Goal: Transaction & Acquisition: Purchase product/service

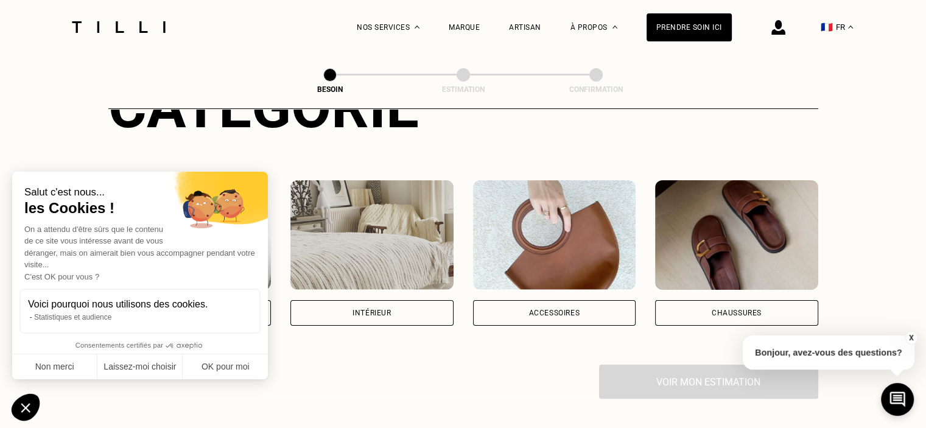
scroll to position [304, 0]
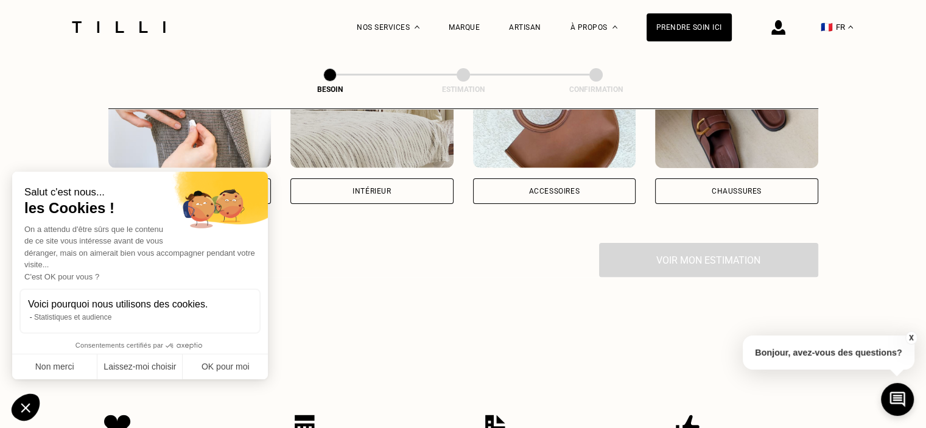
click at [552, 187] on div "Accessoires" at bounding box center [553, 190] width 51 height 7
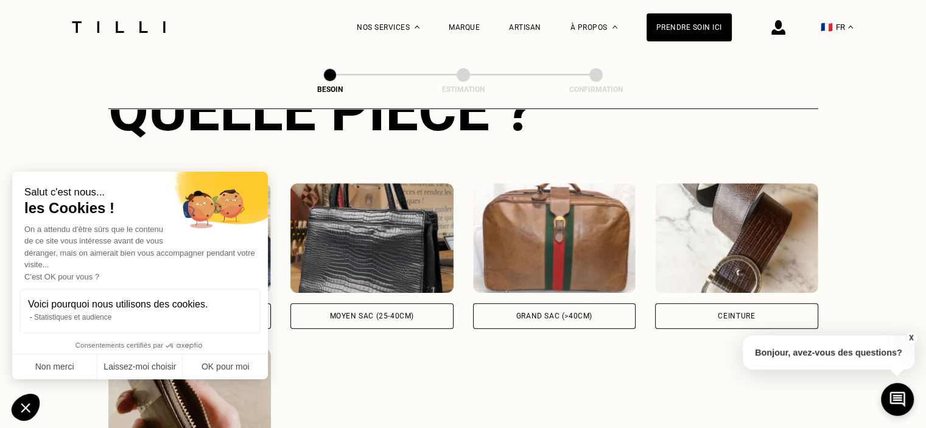
scroll to position [575, 0]
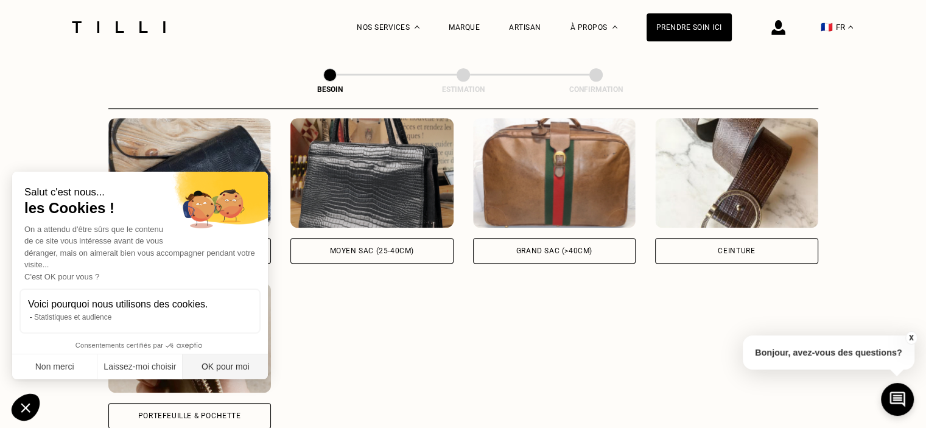
click at [228, 359] on button "OK pour moi" at bounding box center [225, 367] width 85 height 26
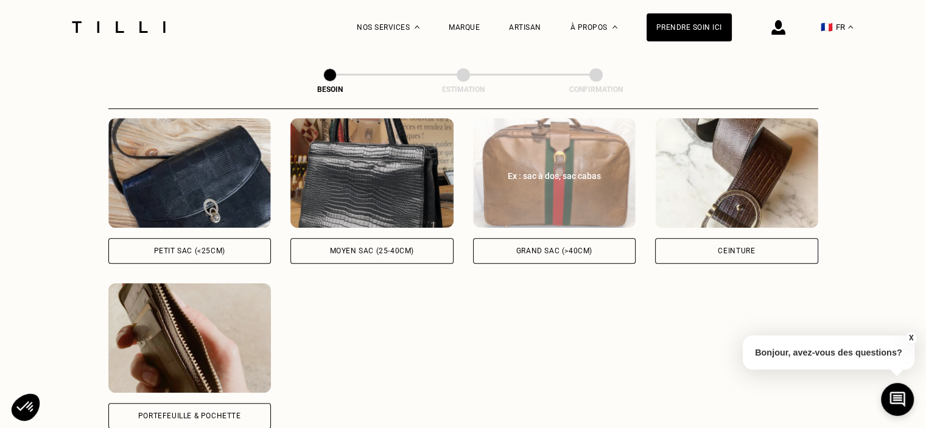
click at [530, 247] on div "Grand sac (>40cm)" at bounding box center [554, 250] width 76 height 7
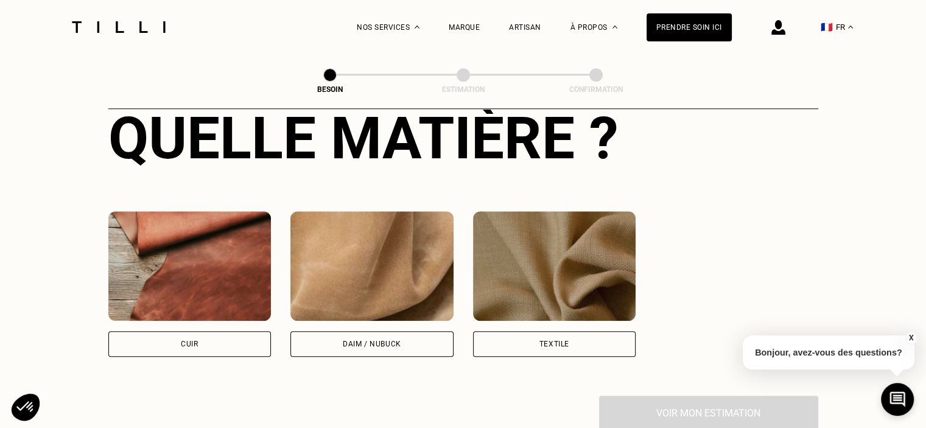
scroll to position [1016, 0]
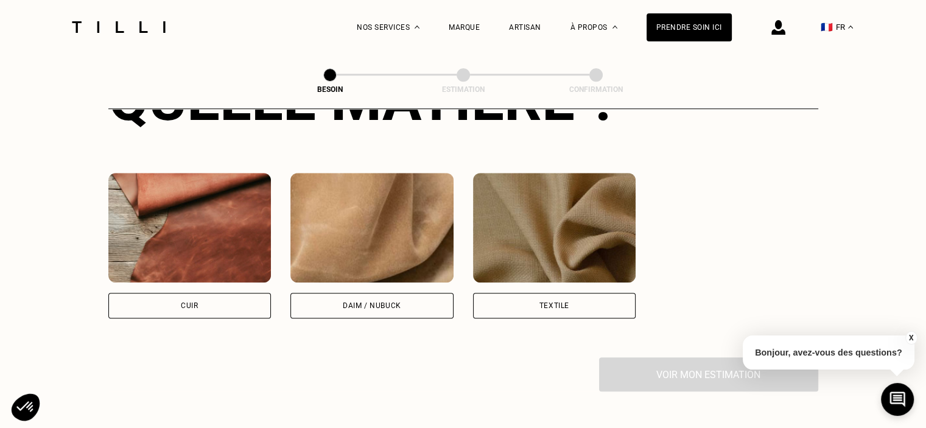
click at [374, 255] on img at bounding box center [371, 228] width 163 height 110
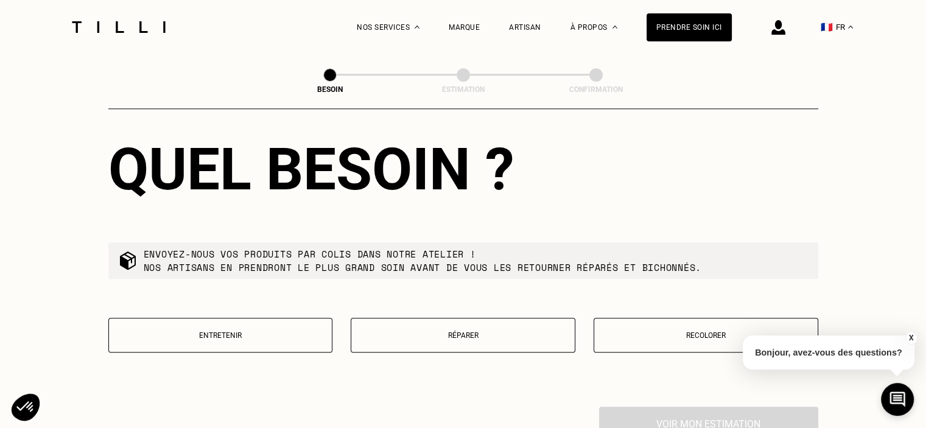
scroll to position [1287, 0]
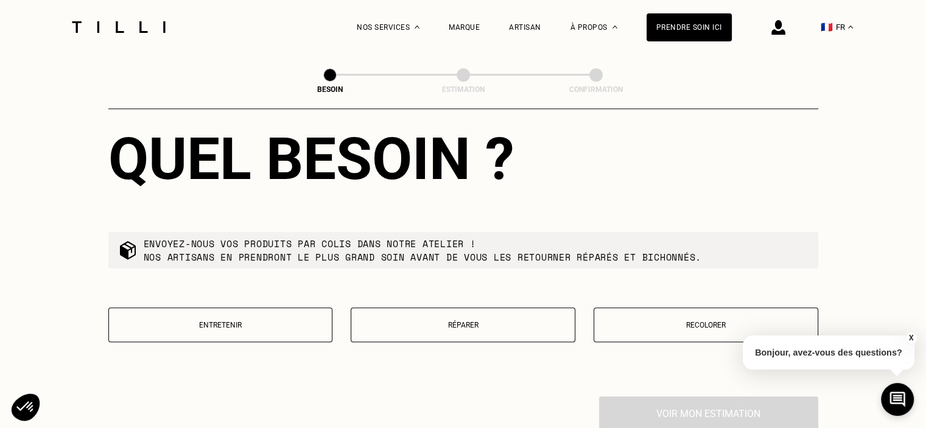
click at [450, 321] on p "Réparer" at bounding box center [462, 325] width 211 height 9
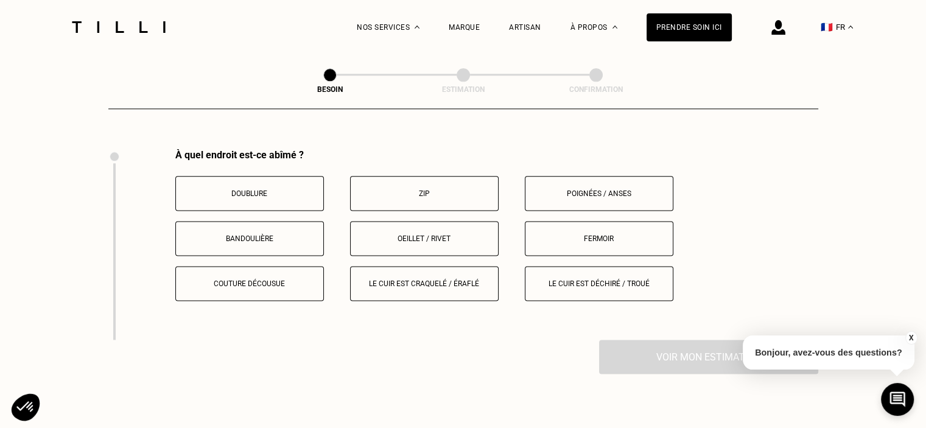
scroll to position [1539, 0]
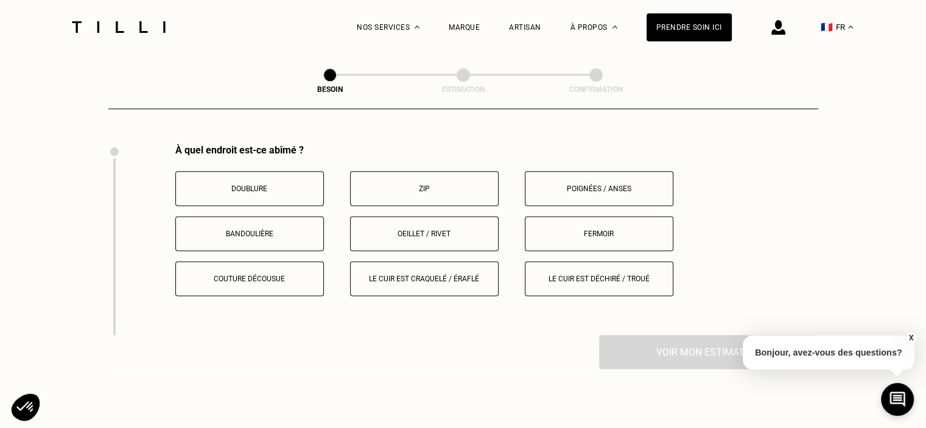
click at [598, 275] on p "Le cuir est déchiré / troué" at bounding box center [598, 279] width 135 height 9
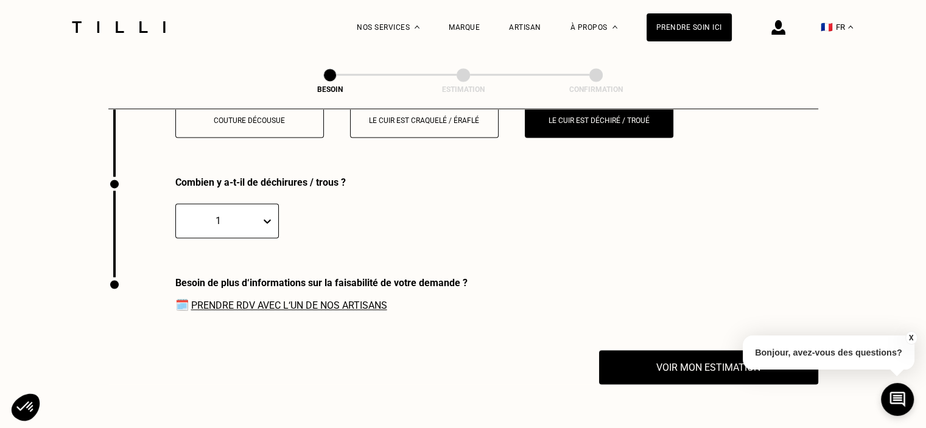
scroll to position [1730, 0]
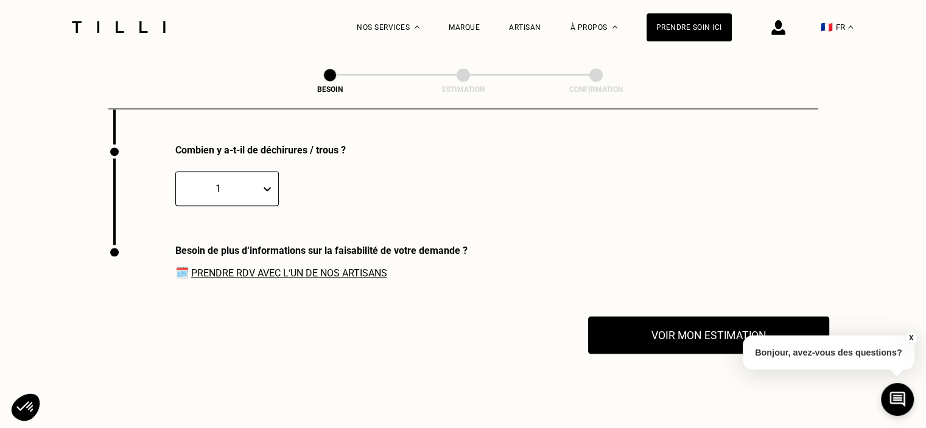
click at [640, 329] on button "Voir mon estimation" at bounding box center [708, 335] width 241 height 38
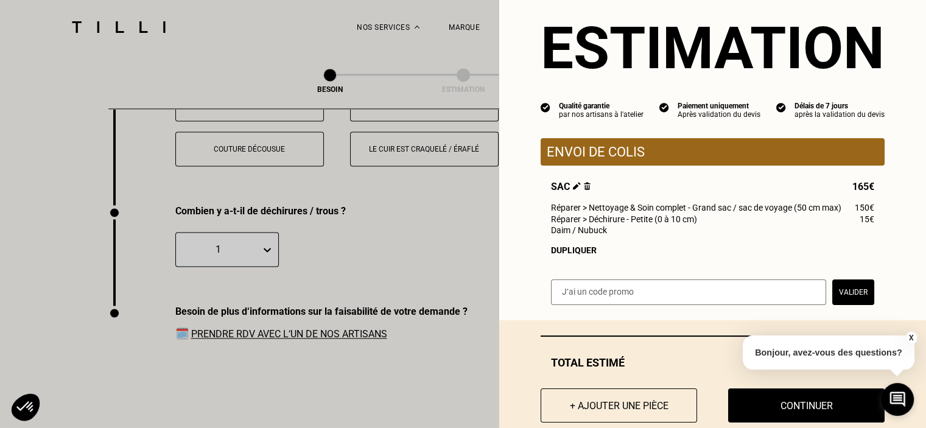
scroll to position [0, 0]
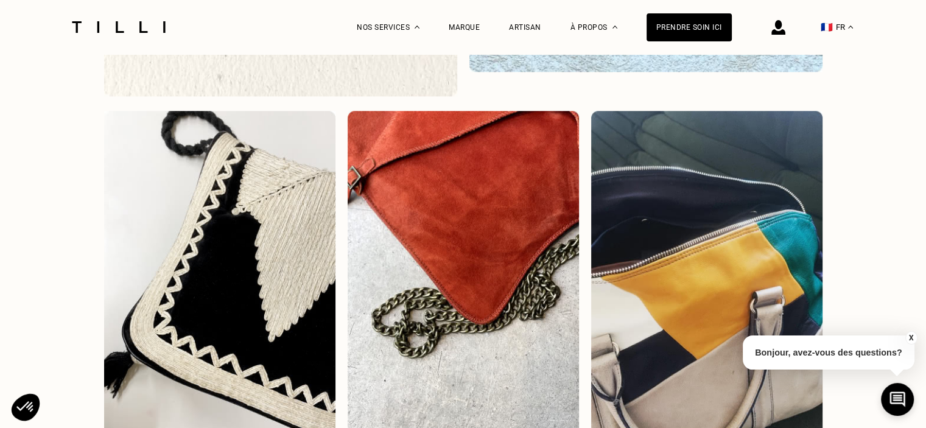
scroll to position [122, 0]
